Goal: Task Accomplishment & Management: Manage account settings

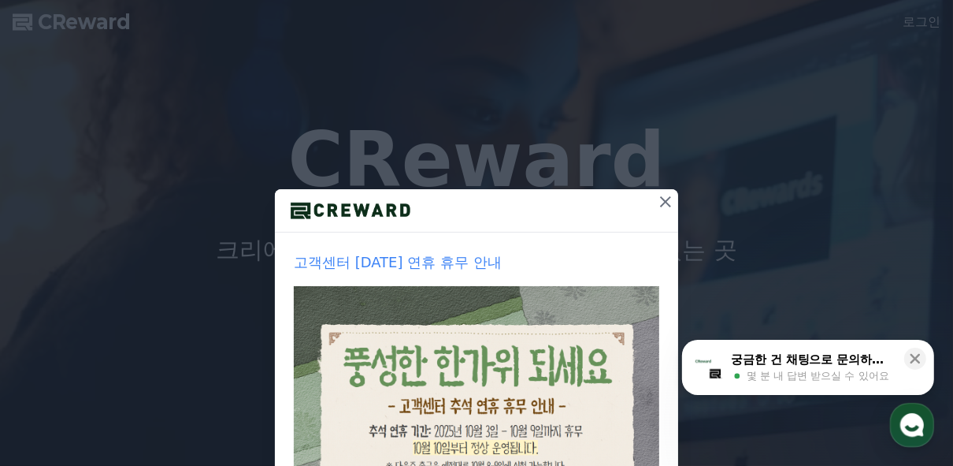
click at [659, 198] on icon at bounding box center [665, 201] width 19 height 19
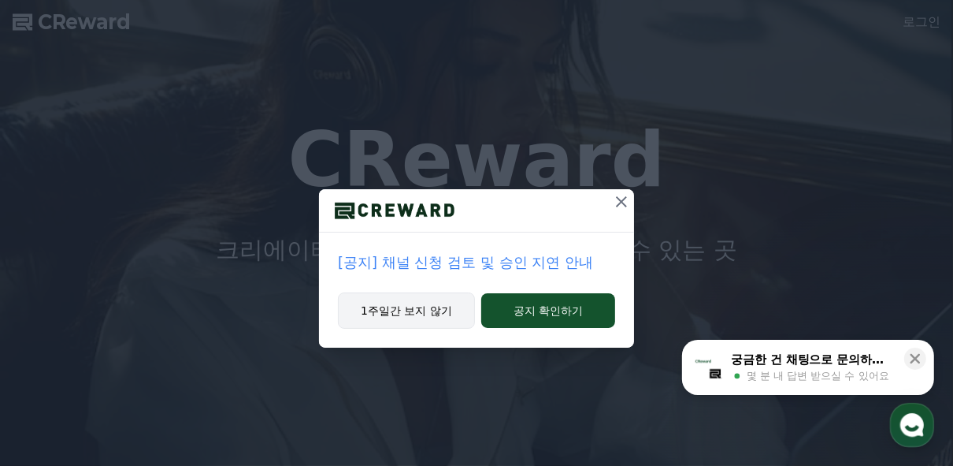
click at [461, 310] on button "1주일간 보지 않기" at bounding box center [406, 310] width 137 height 36
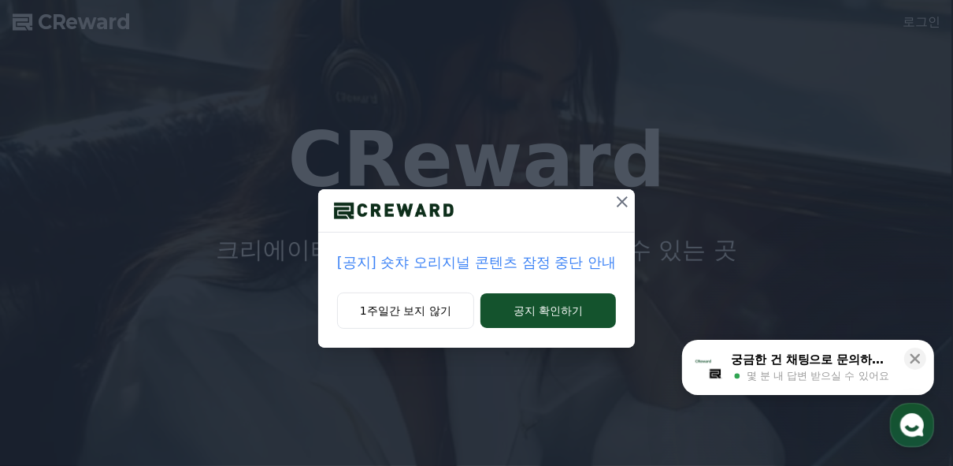
click at [918, 25] on div "[공지] 숏챠 오리지널 콘텐츠 잠정 중단 안내 1주일간 보지 않기 공지 확인하기" at bounding box center [476, 186] width 953 height 373
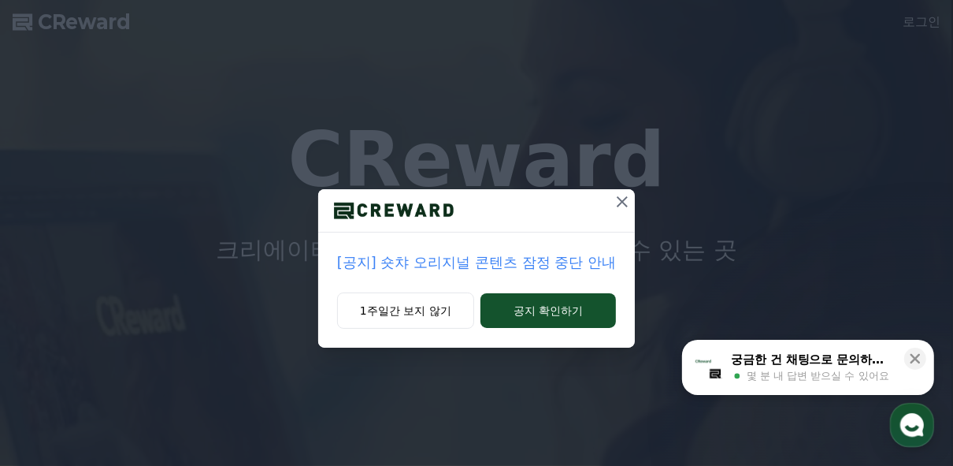
click at [623, 200] on icon at bounding box center [622, 201] width 11 height 11
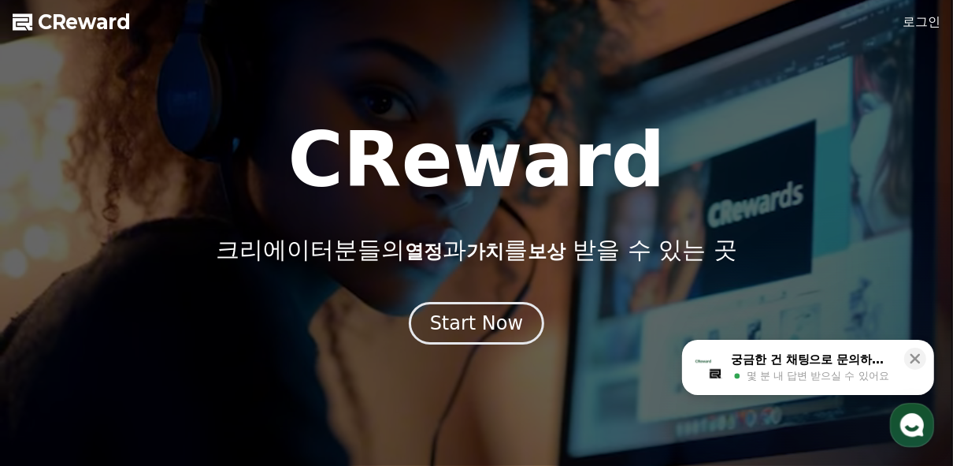
click at [937, 23] on link "로그인" at bounding box center [922, 22] width 38 height 19
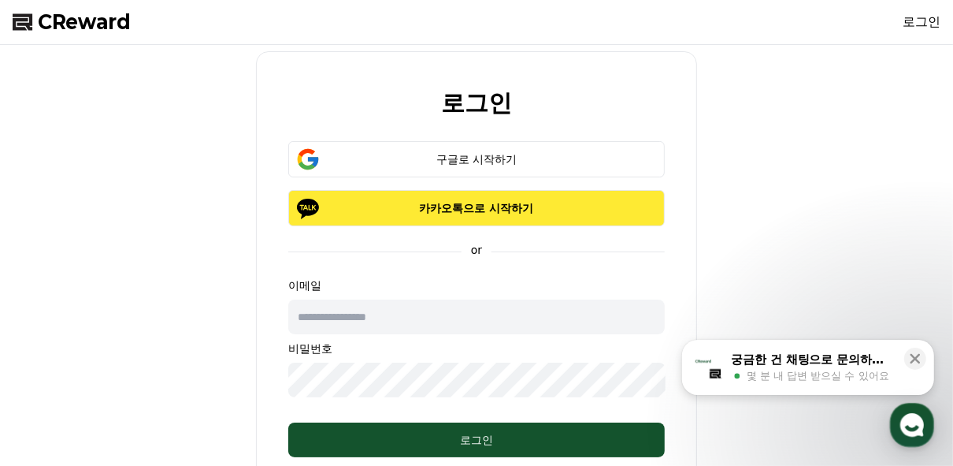
click at [447, 202] on p "카카오톡으로 시작하기" at bounding box center [476, 208] width 331 height 16
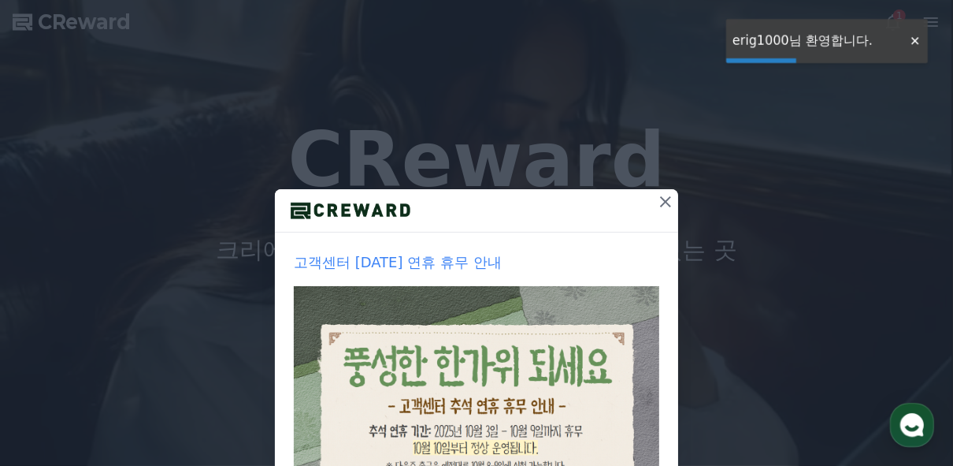
click at [669, 202] on icon at bounding box center [665, 201] width 19 height 19
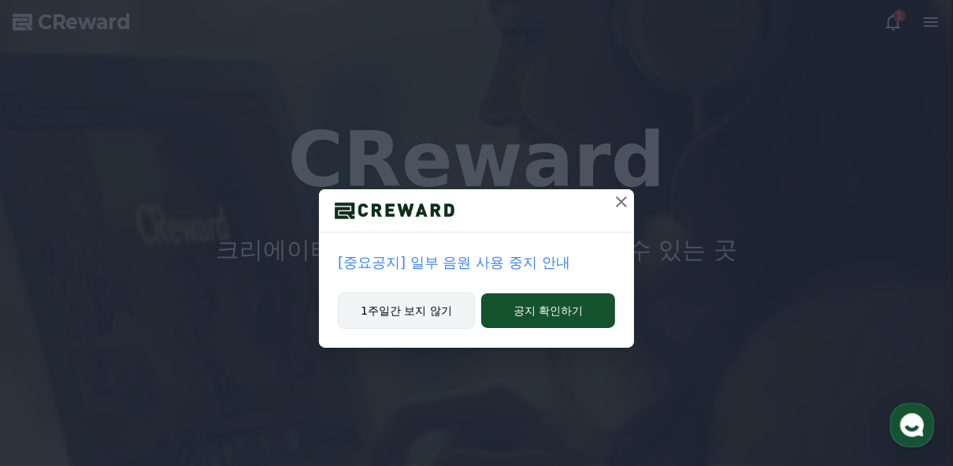
click at [436, 311] on button "1주일간 보지 않기" at bounding box center [406, 310] width 137 height 36
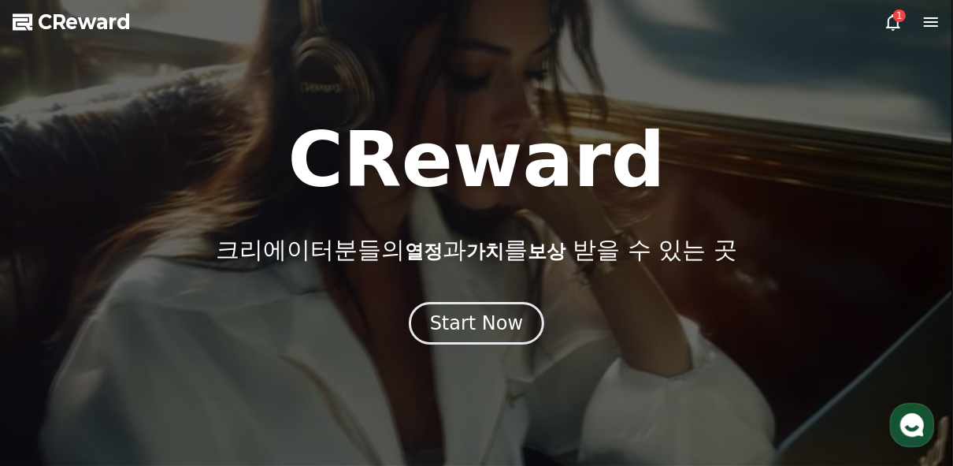
click at [899, 28] on icon at bounding box center [893, 22] width 19 height 19
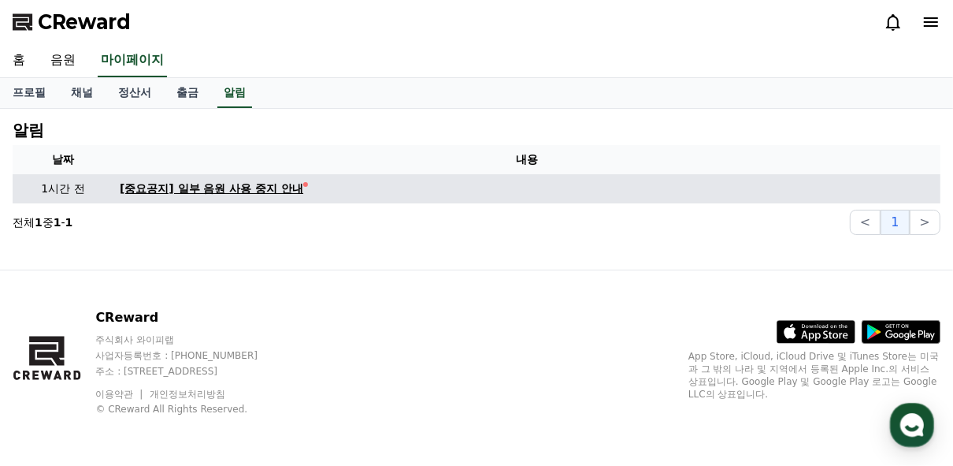
click at [281, 195] on div "[중요공지] 일부 음원 사용 중지 안내" at bounding box center [212, 188] width 184 height 17
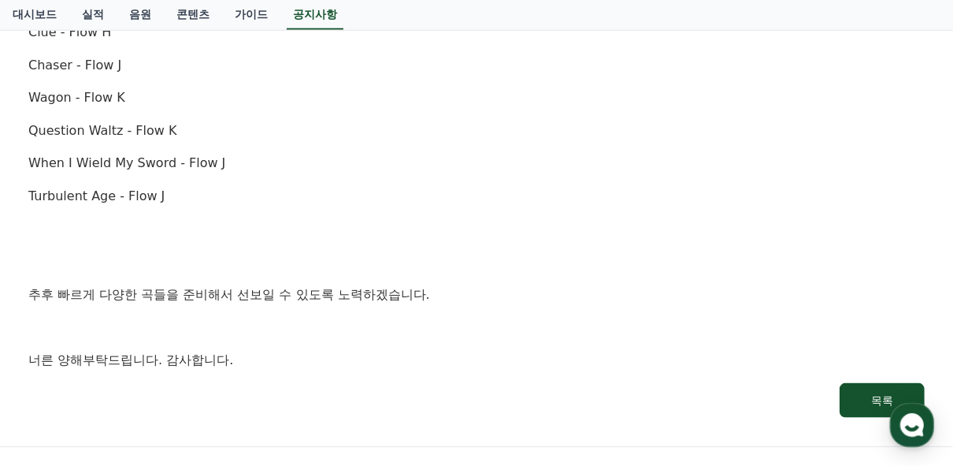
scroll to position [1260, 0]
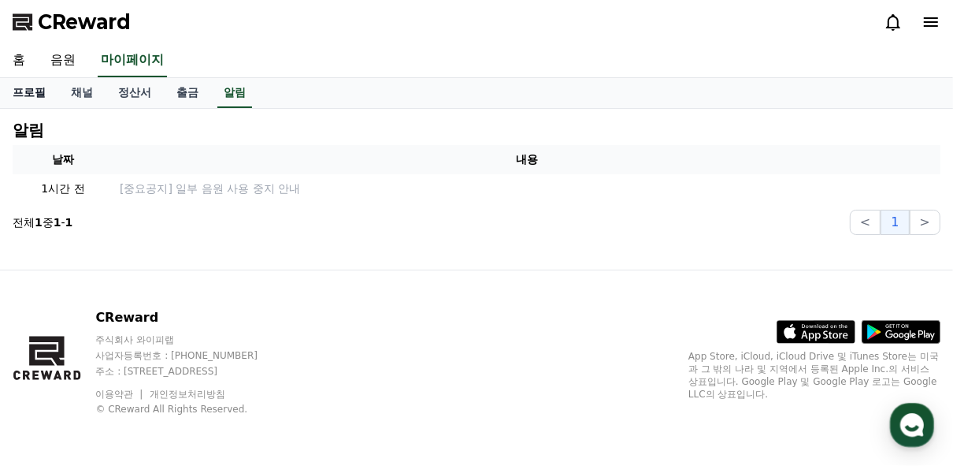
click at [33, 95] on link "프로필" at bounding box center [29, 93] width 58 height 30
select select "**********"
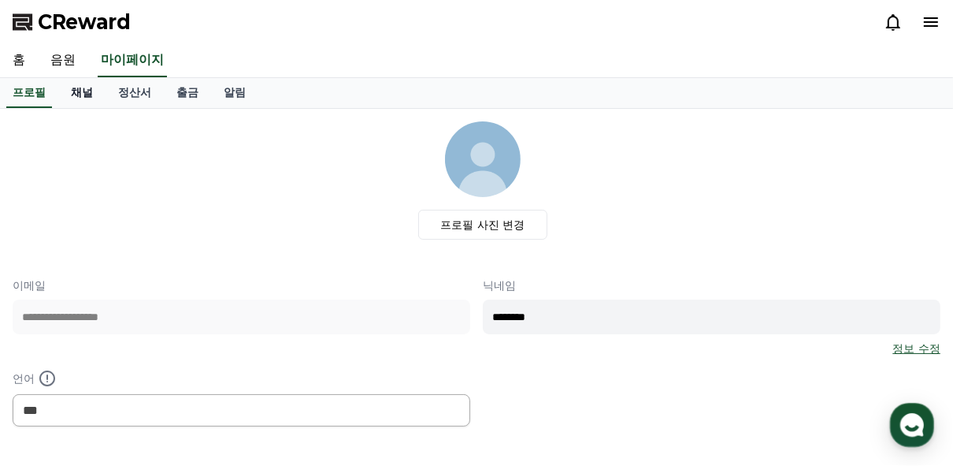
click at [91, 90] on link "채널" at bounding box center [81, 93] width 47 height 30
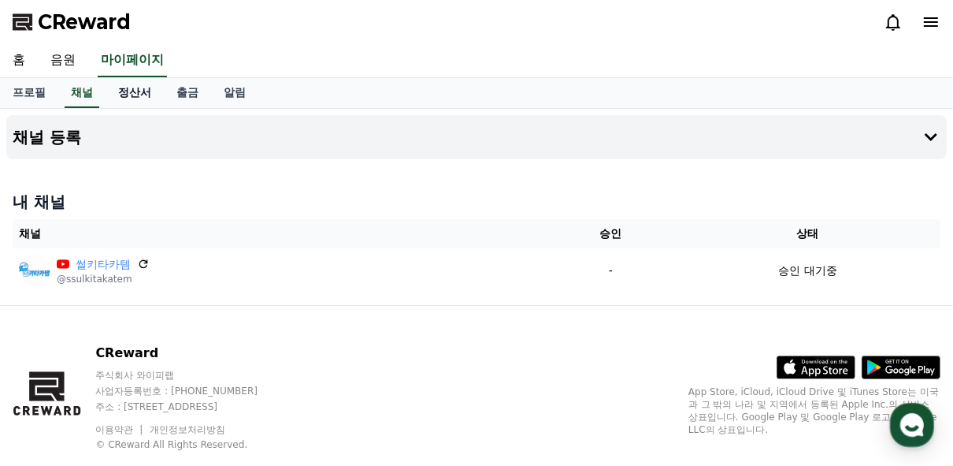
click at [124, 93] on link "정산서" at bounding box center [135, 93] width 58 height 30
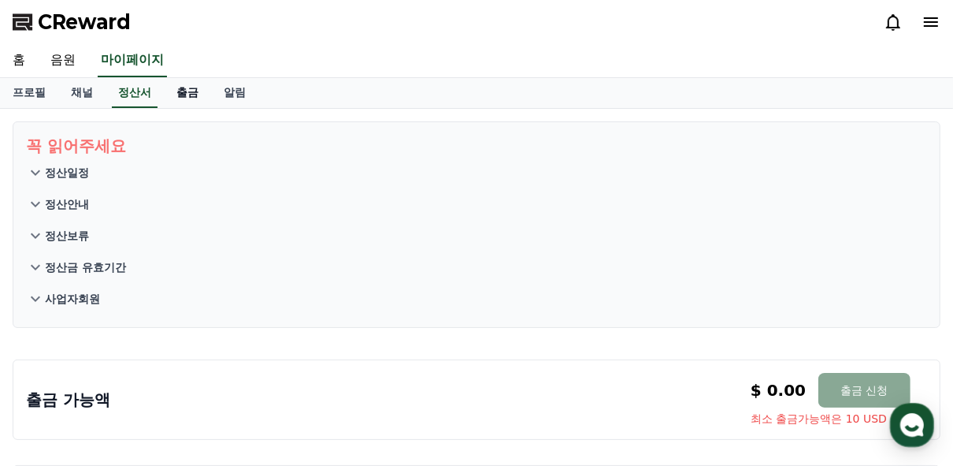
click at [190, 93] on link "출금" at bounding box center [187, 93] width 47 height 30
